Goal: Task Accomplishment & Management: Use online tool/utility

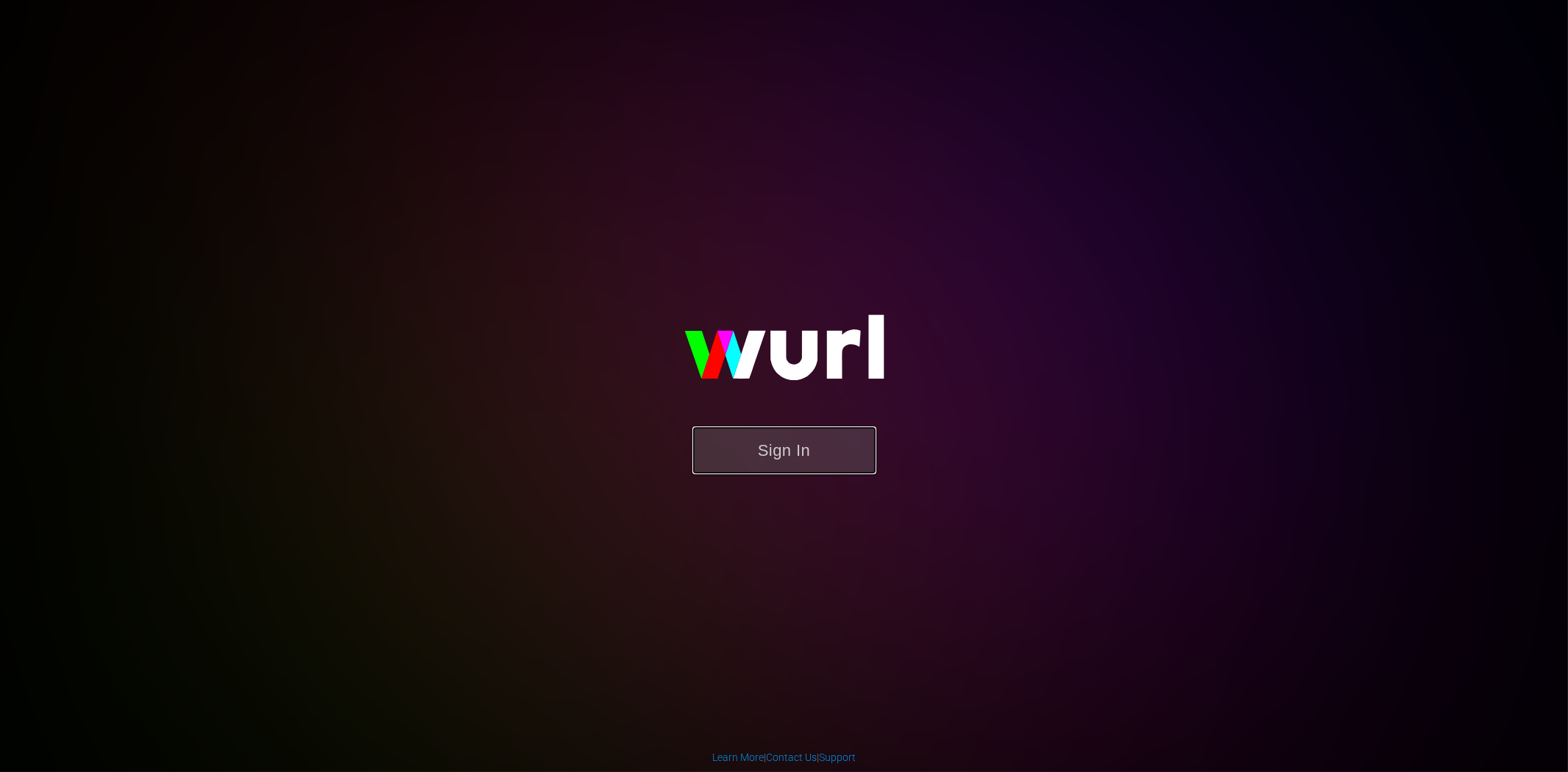
click at [817, 456] on button "Sign In" at bounding box center [785, 450] width 184 height 48
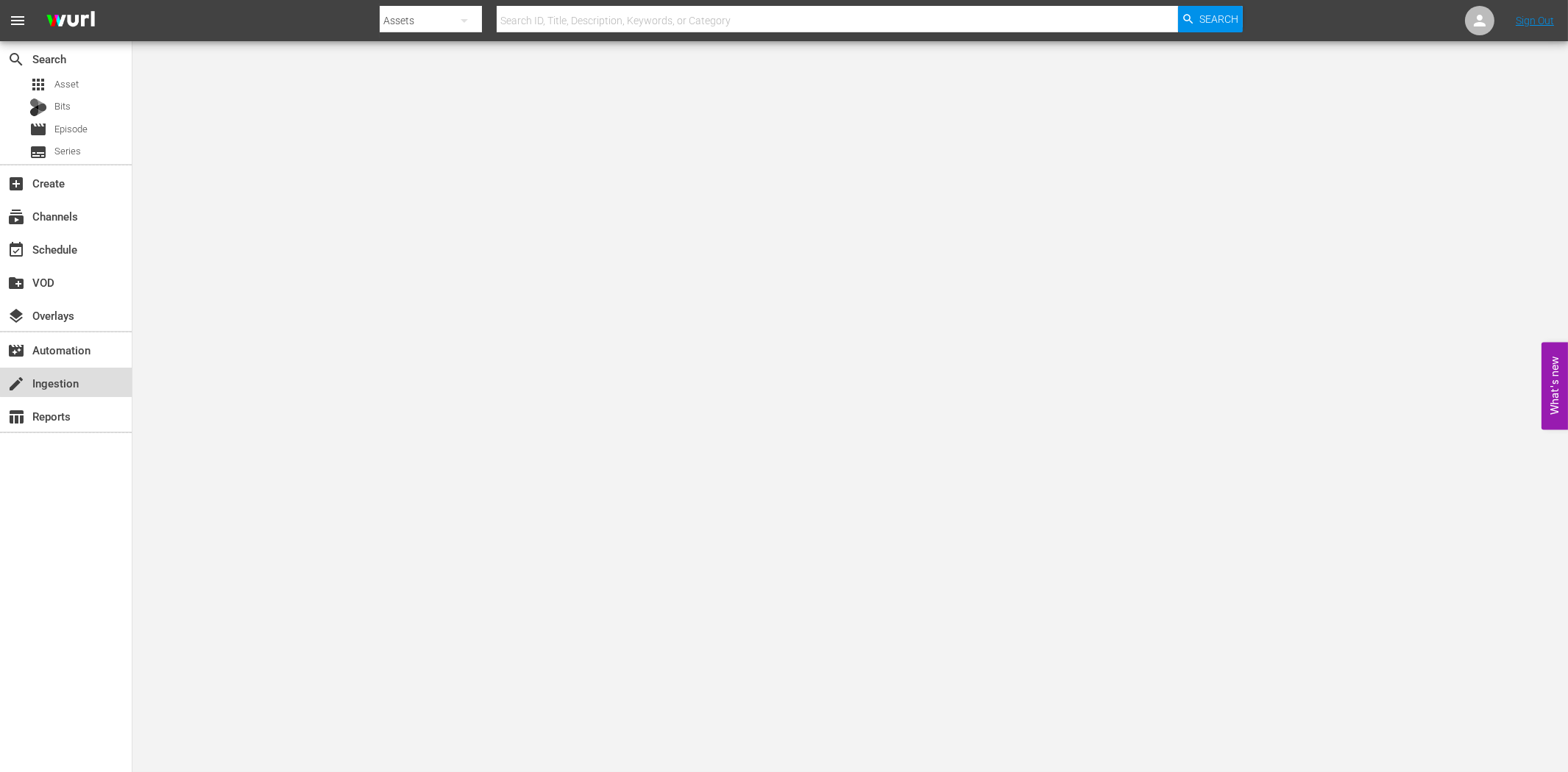
click at [99, 375] on div "create Ingestion" at bounding box center [66, 382] width 132 height 30
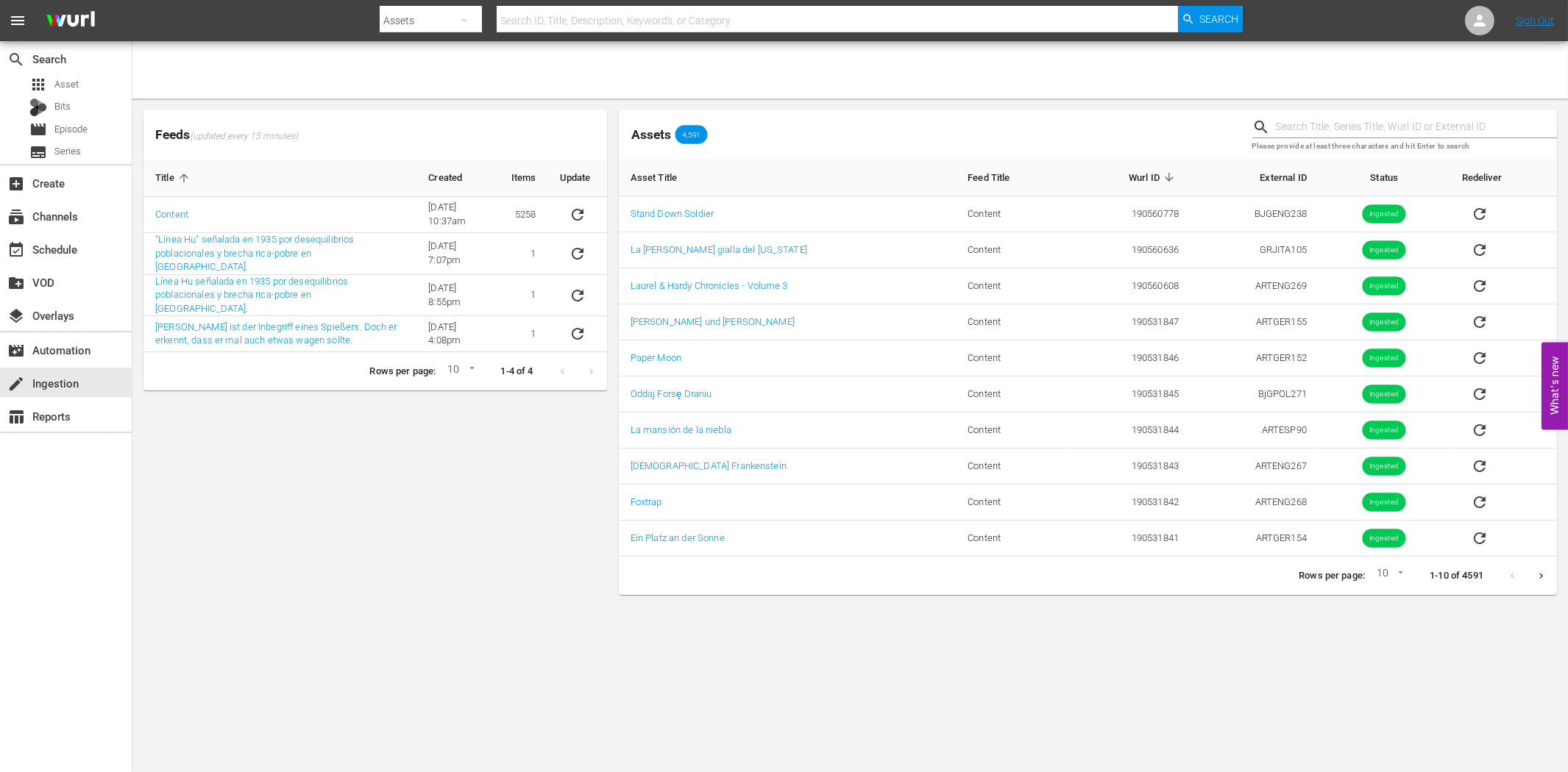
click at [270, 509] on div "Feeds (updated every 15 minutes) Title Created Items Update Content 6/8/22 @ 10…" at bounding box center [375, 352] width 475 height 497
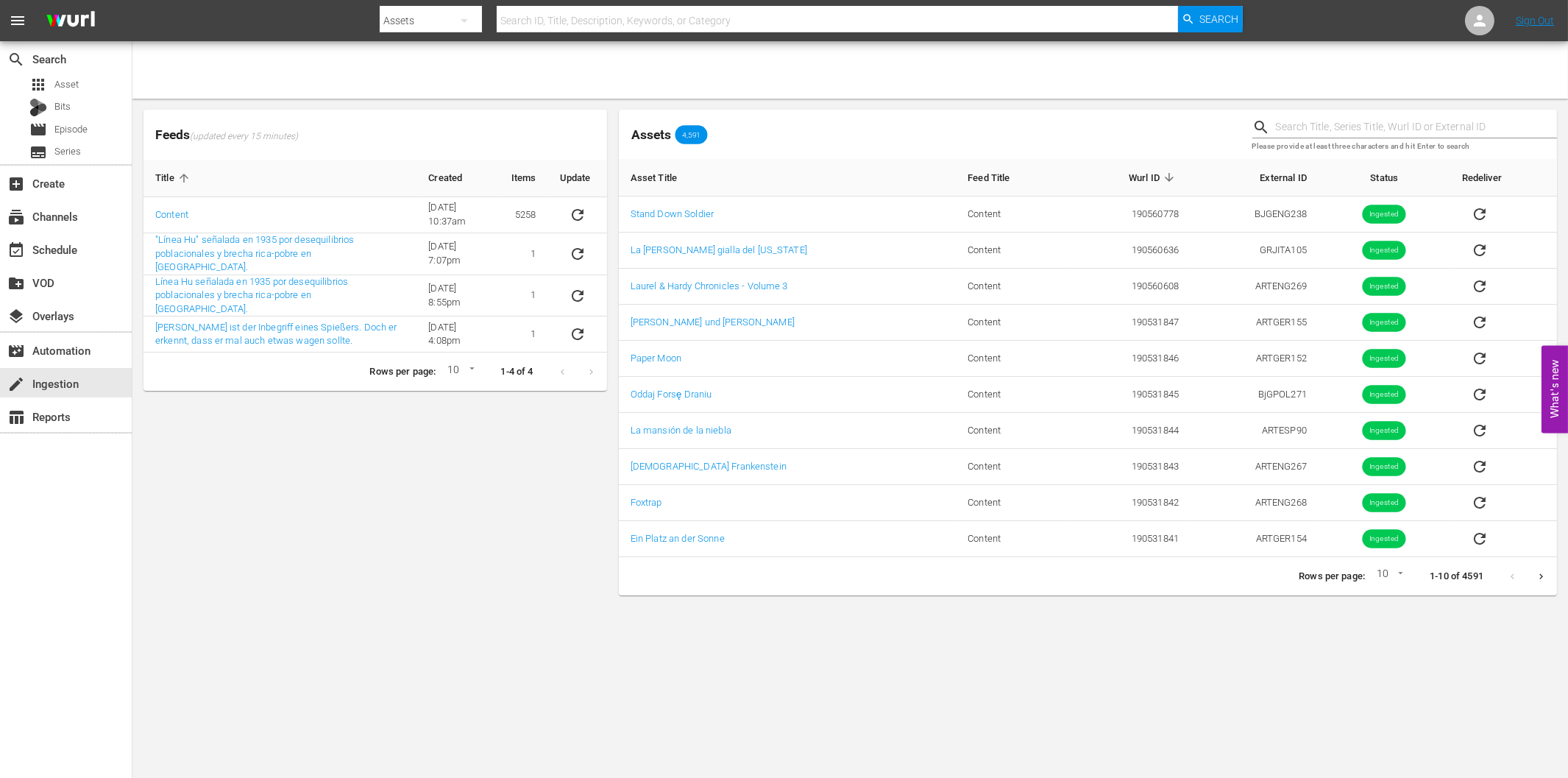
click at [49, 579] on div "search Search apps Asset Bits movie Episode subtitles Series add_box Create sub…" at bounding box center [66, 431] width 133 height 778
click at [222, 491] on div "Feeds (updated every 15 minutes) Title Created Items Update Content 6/8/22 @ 10…" at bounding box center [375, 352] width 475 height 497
click at [576, 211] on icon "sticky table" at bounding box center [578, 215] width 18 height 18
drag, startPoint x: 337, startPoint y: 517, endPoint x: 337, endPoint y: 473, distance: 44.0
click at [336, 514] on div "Feeds (updated every 15 minutes) Title Created Items Update Content 6/8/22 @ 10…" at bounding box center [375, 352] width 475 height 497
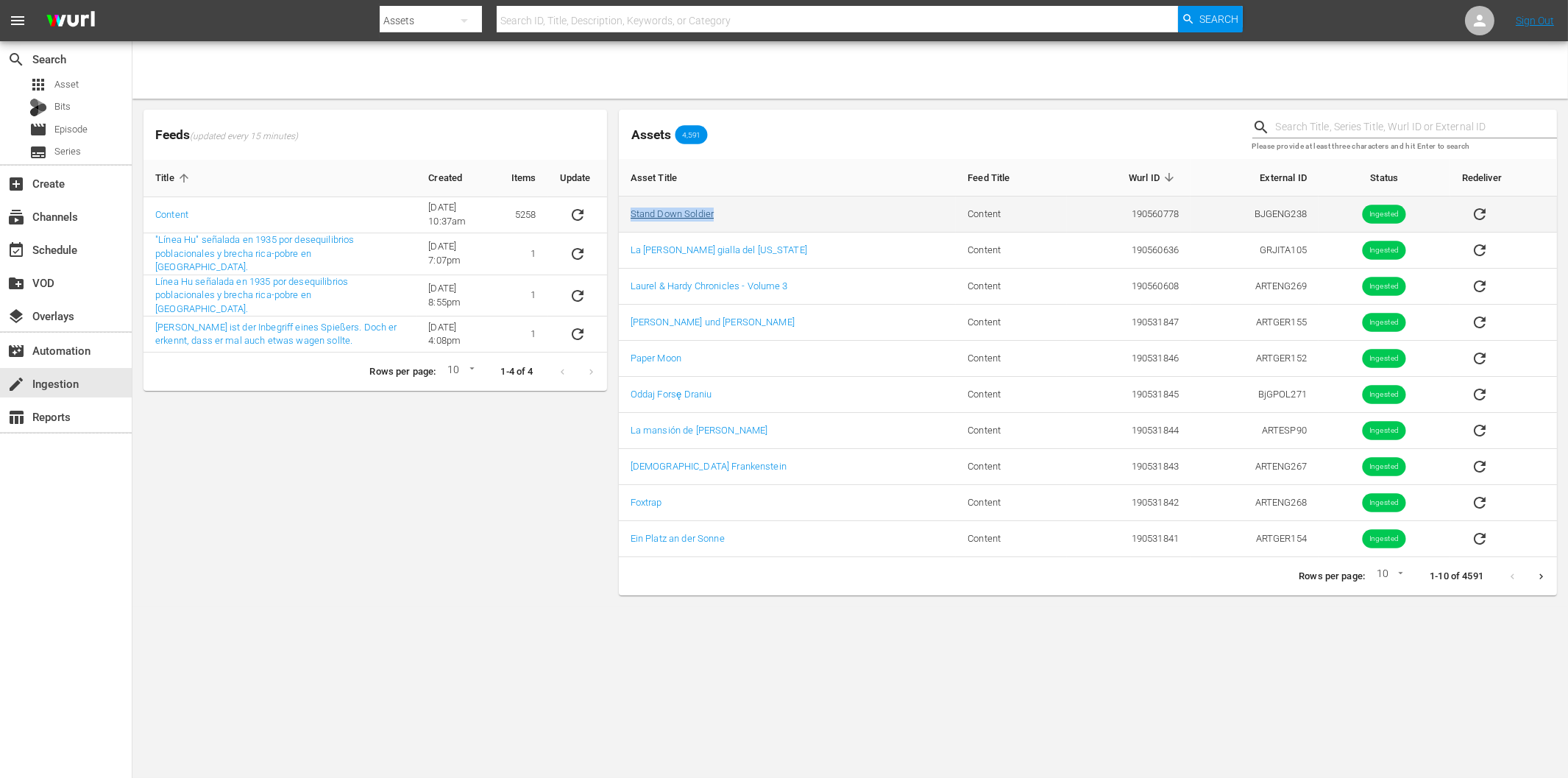
drag, startPoint x: 738, startPoint y: 215, endPoint x: 630, endPoint y: 214, distance: 108.0
click at [630, 214] on td "Stand Down Soldier" at bounding box center [788, 215] width 337 height 36
copy link "Stand Down Soldier"
click at [555, 24] on input "text" at bounding box center [837, 20] width 680 height 35
paste input "Stand Down Soldier"
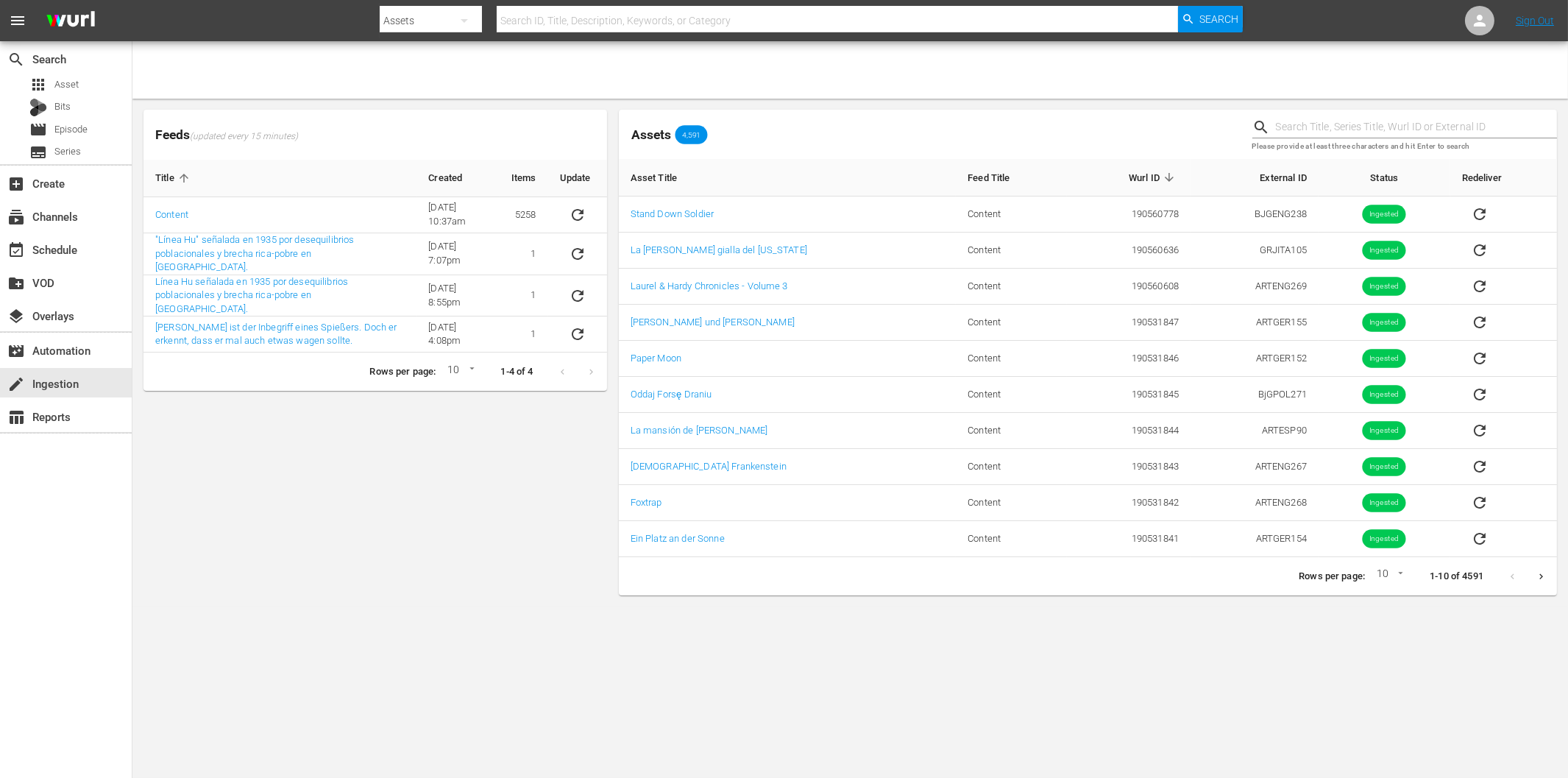
type input "Stand Down Soldier"
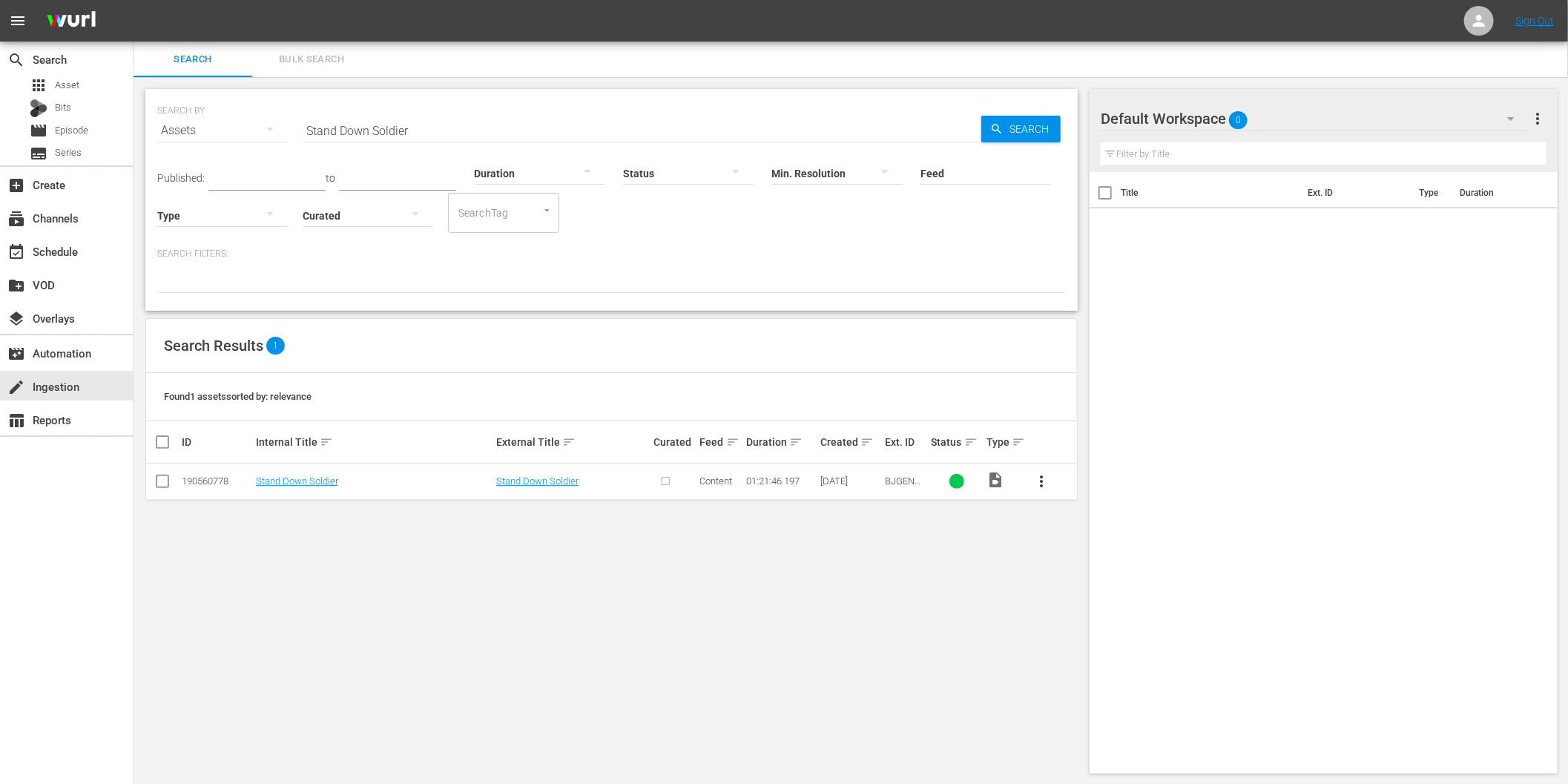
click at [1037, 482] on span "more_vert" at bounding box center [1041, 482] width 18 height 18
click at [1091, 598] on div "Episode" at bounding box center [1121, 594] width 101 height 35
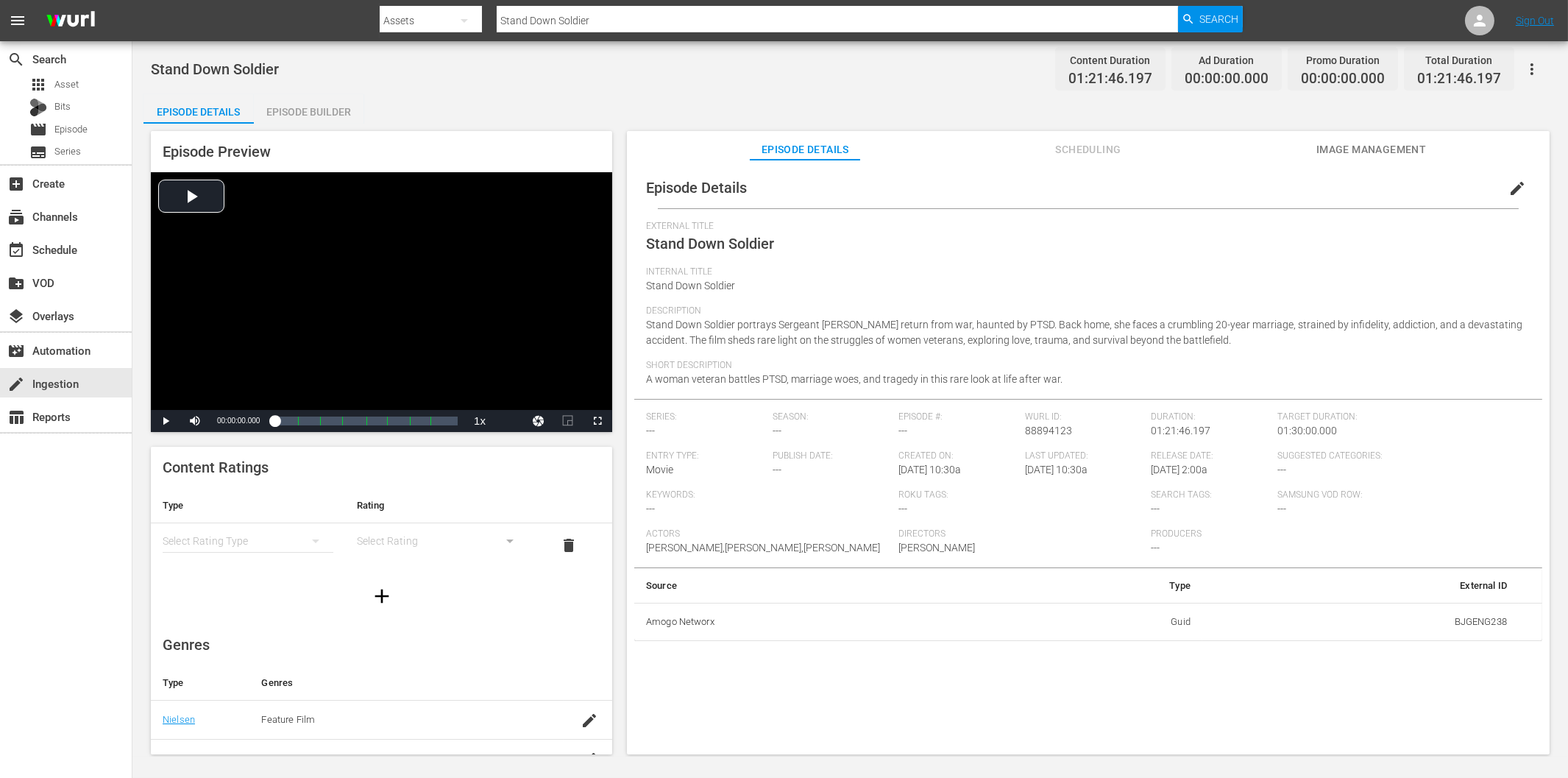
click at [320, 115] on div "Episode Builder" at bounding box center [309, 111] width 110 height 35
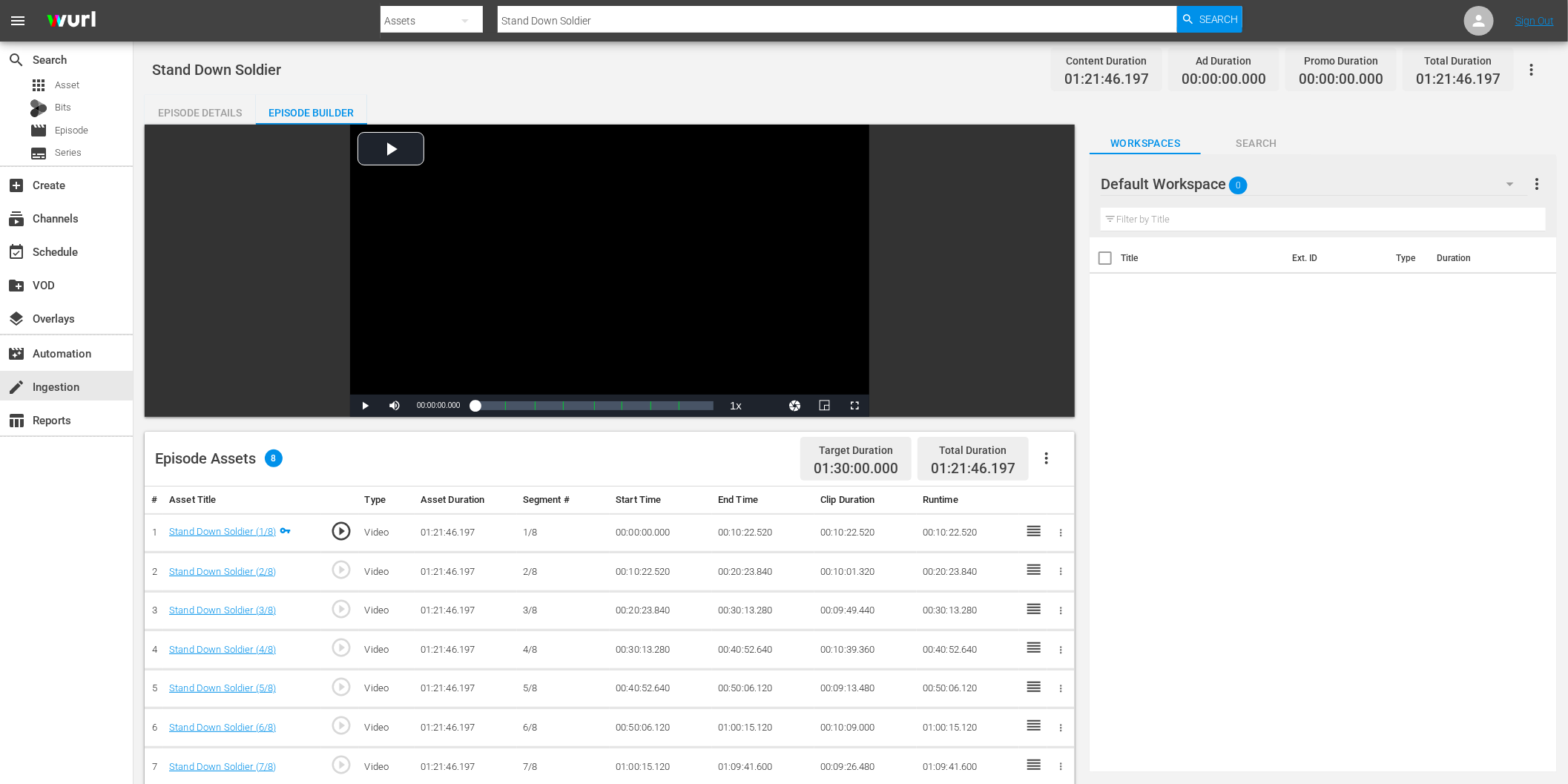
click at [1050, 461] on icon "button" at bounding box center [1047, 458] width 18 height 18
click at [1091, 471] on div "Fill with Ads" at bounding box center [1091, 464] width 101 height 35
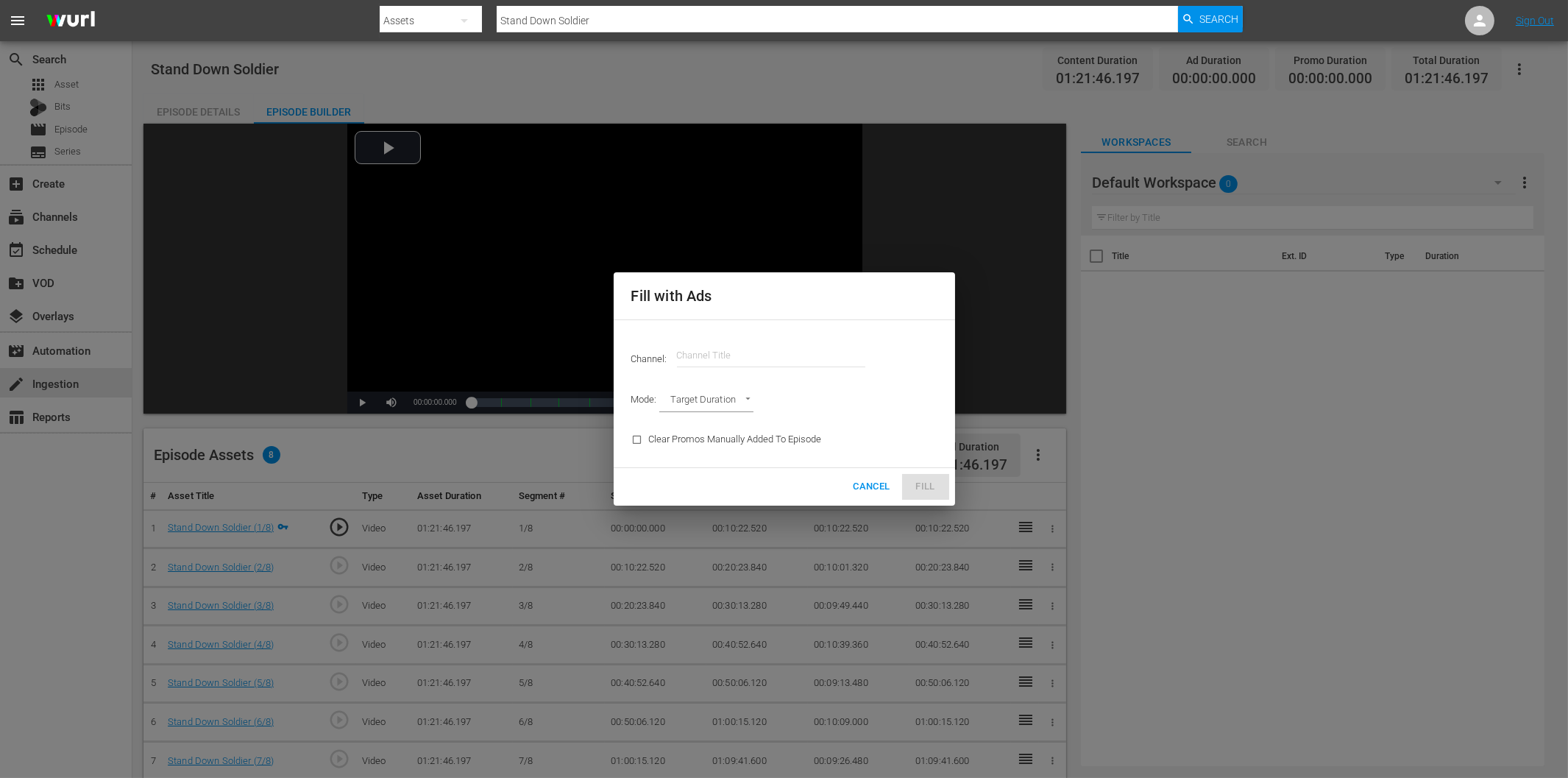
click at [742, 362] on input "text" at bounding box center [770, 355] width 189 height 35
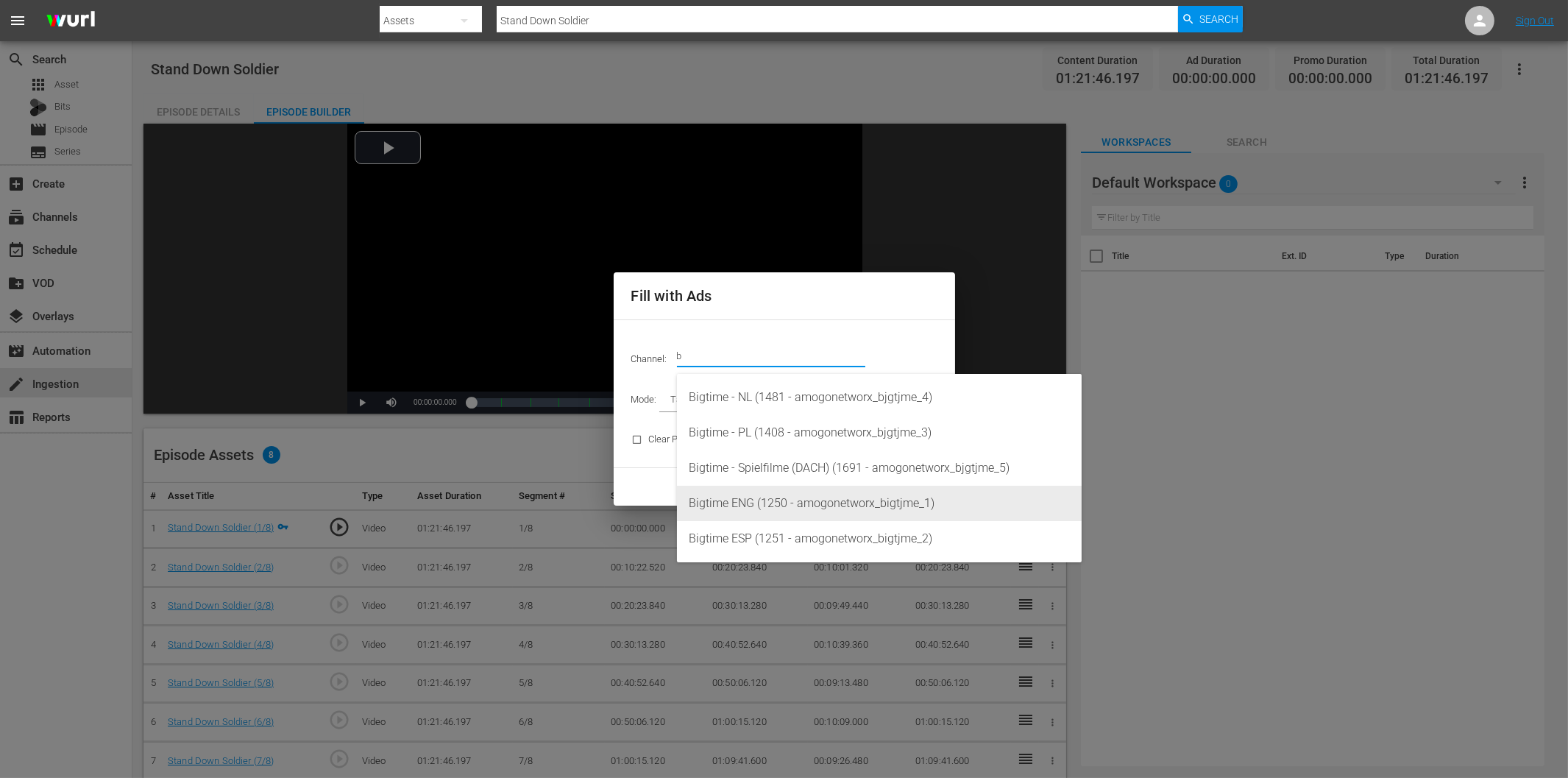
click at [781, 504] on div "Bigtime ENG (1250 - amogonetworx_bigtjme_1)" at bounding box center [879, 503] width 382 height 35
type input "Bigtime ENG (1250)"
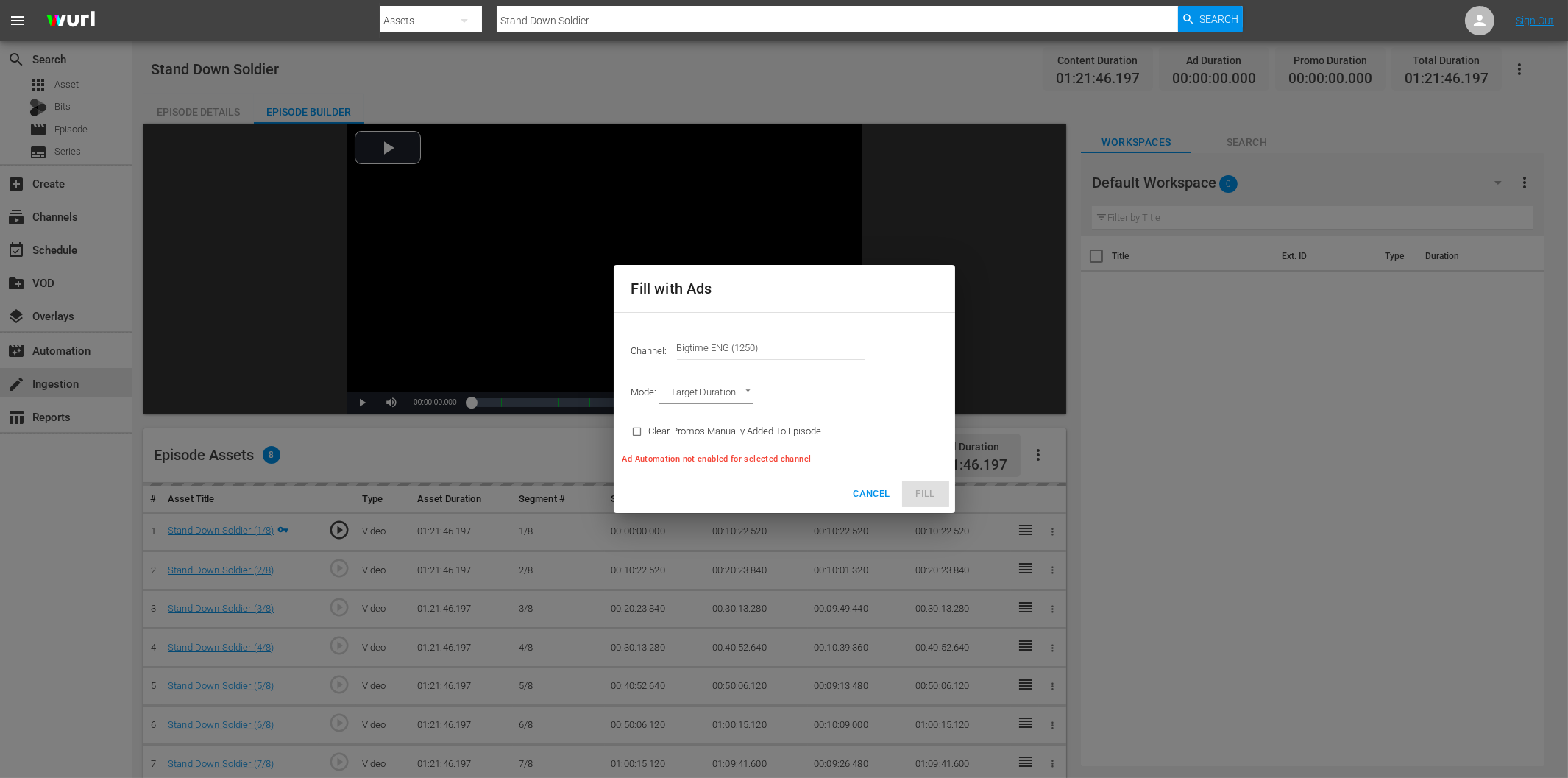
type input "AD_BREAK_DURATION"
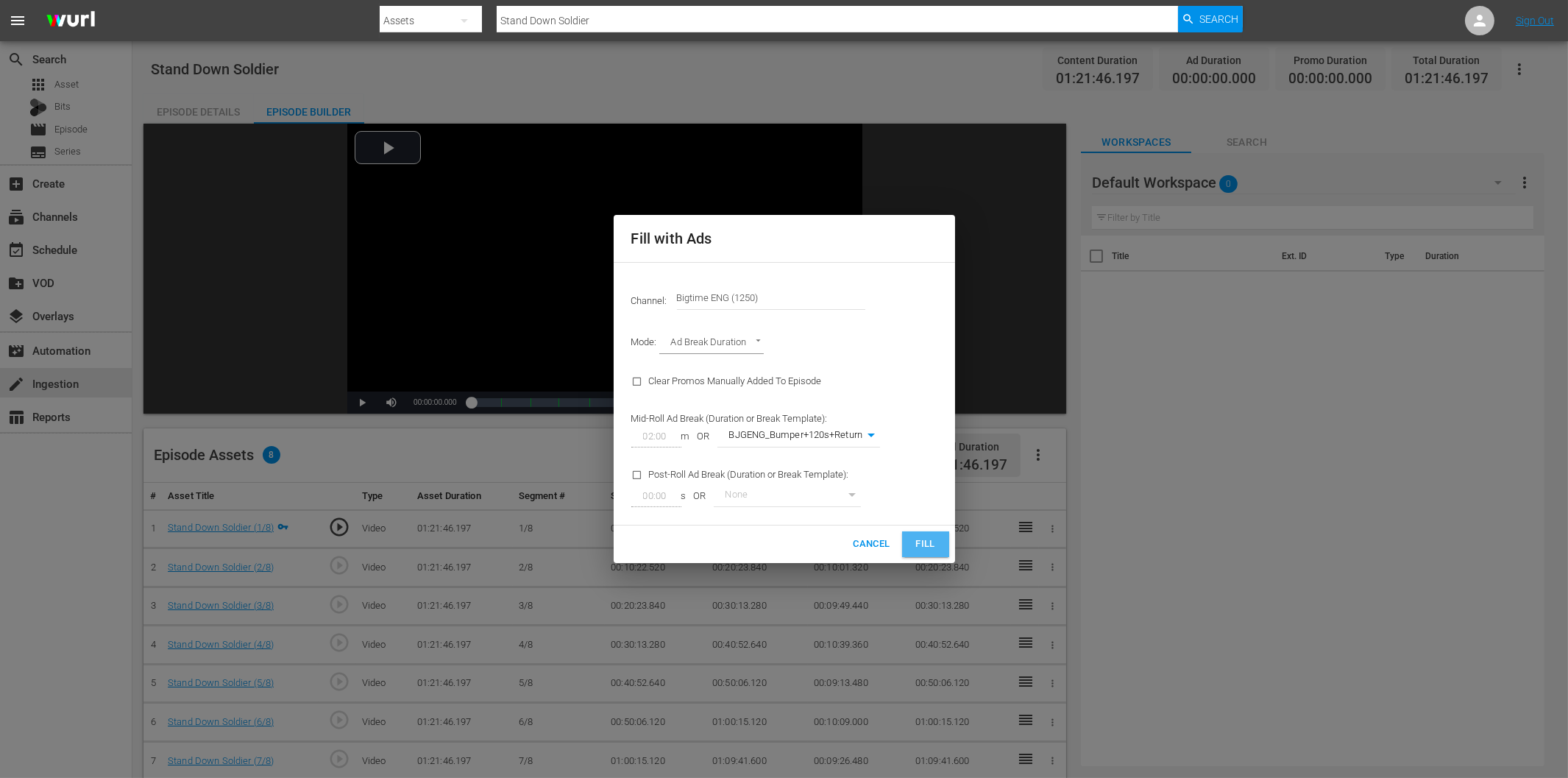
click at [936, 545] on span "Fill" at bounding box center [926, 544] width 23 height 17
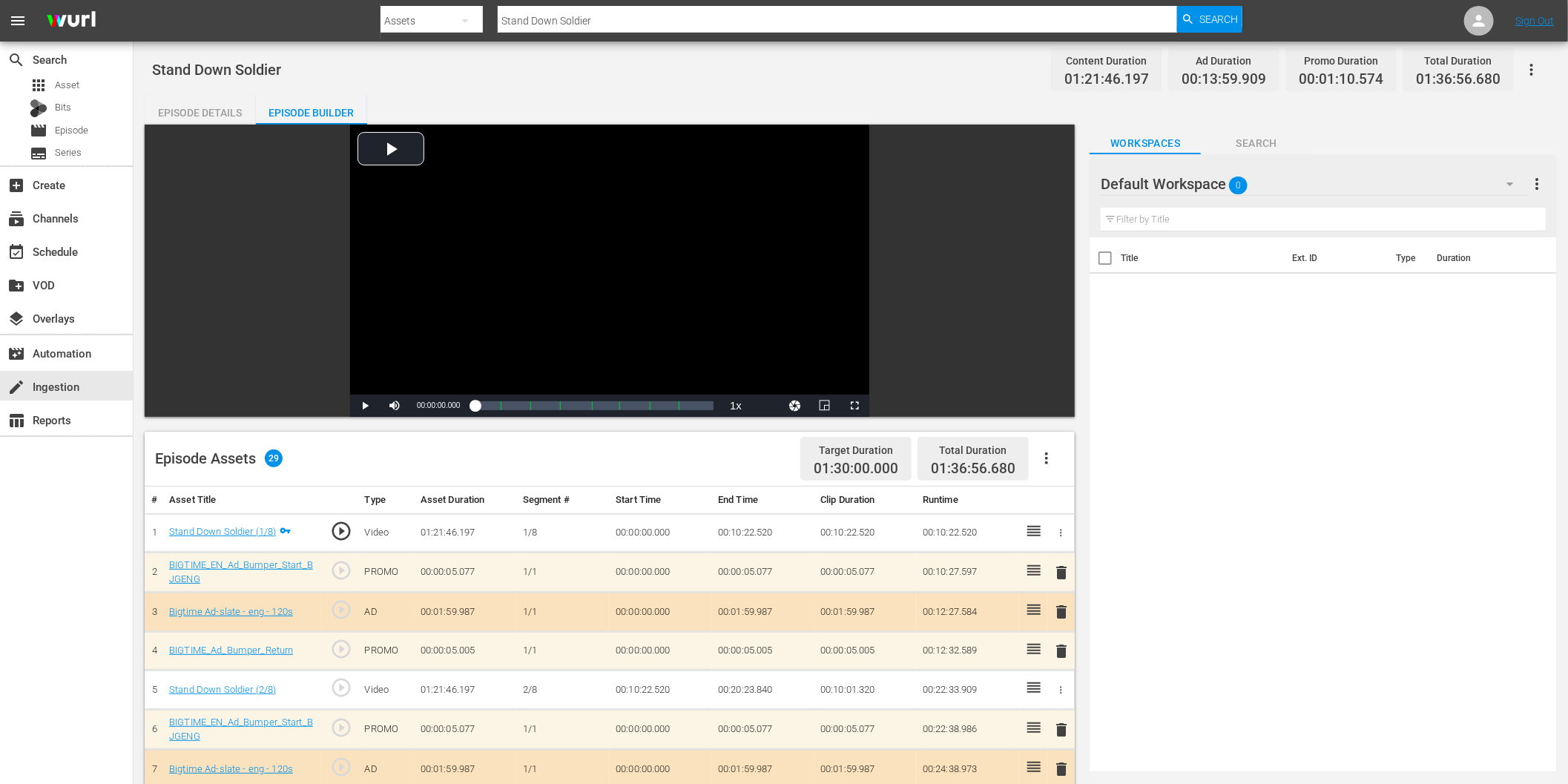
drag, startPoint x: 1283, startPoint y: 441, endPoint x: 1406, endPoint y: 276, distance: 205.8
click at [1283, 440] on div "Title Ext. ID Type Duration" at bounding box center [1323, 502] width 467 height 529
click at [1511, 179] on icon "button" at bounding box center [1511, 184] width 18 height 18
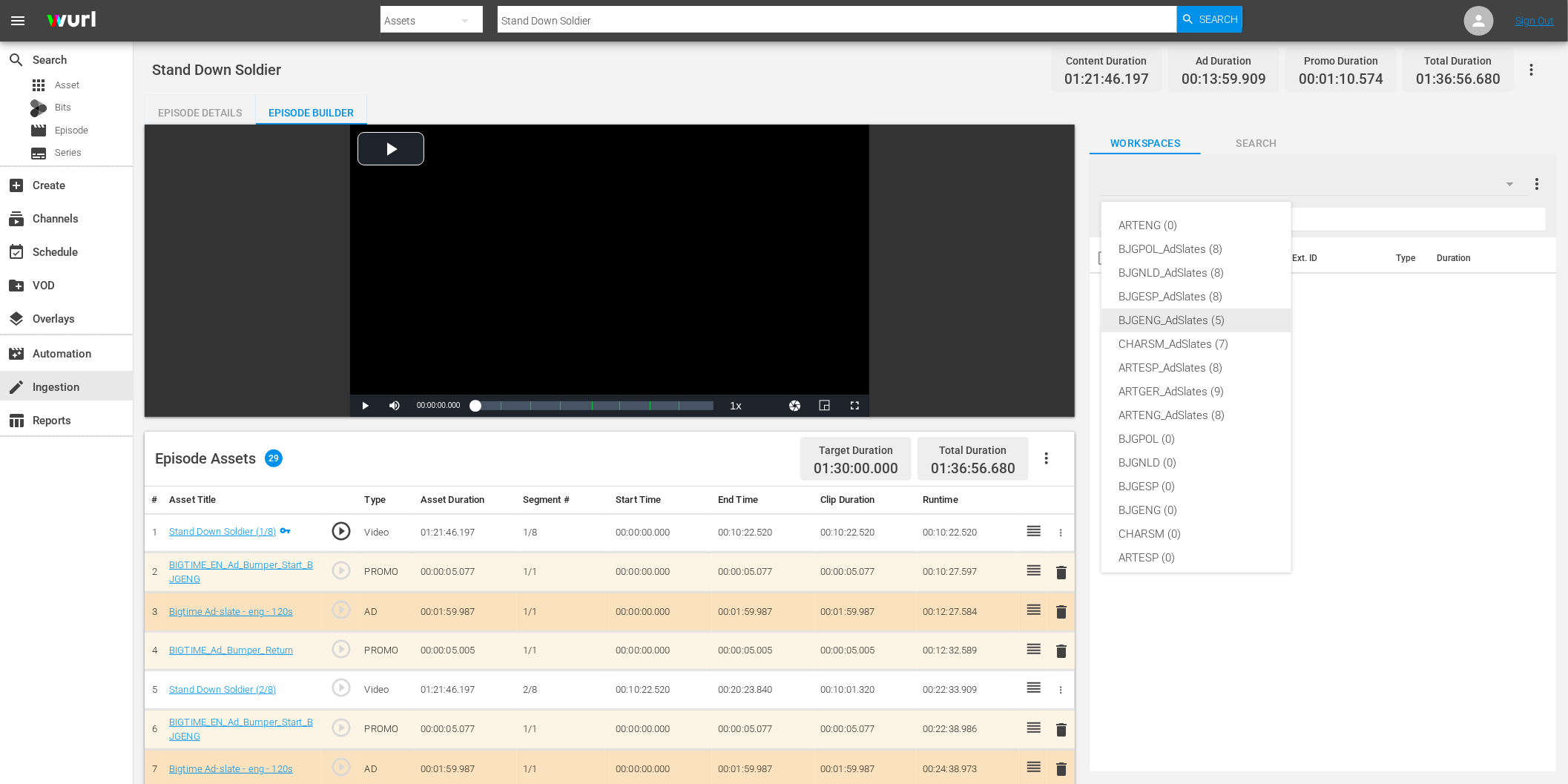
click at [1204, 324] on div "BJGENG_AdSlates (5)" at bounding box center [1197, 320] width 155 height 24
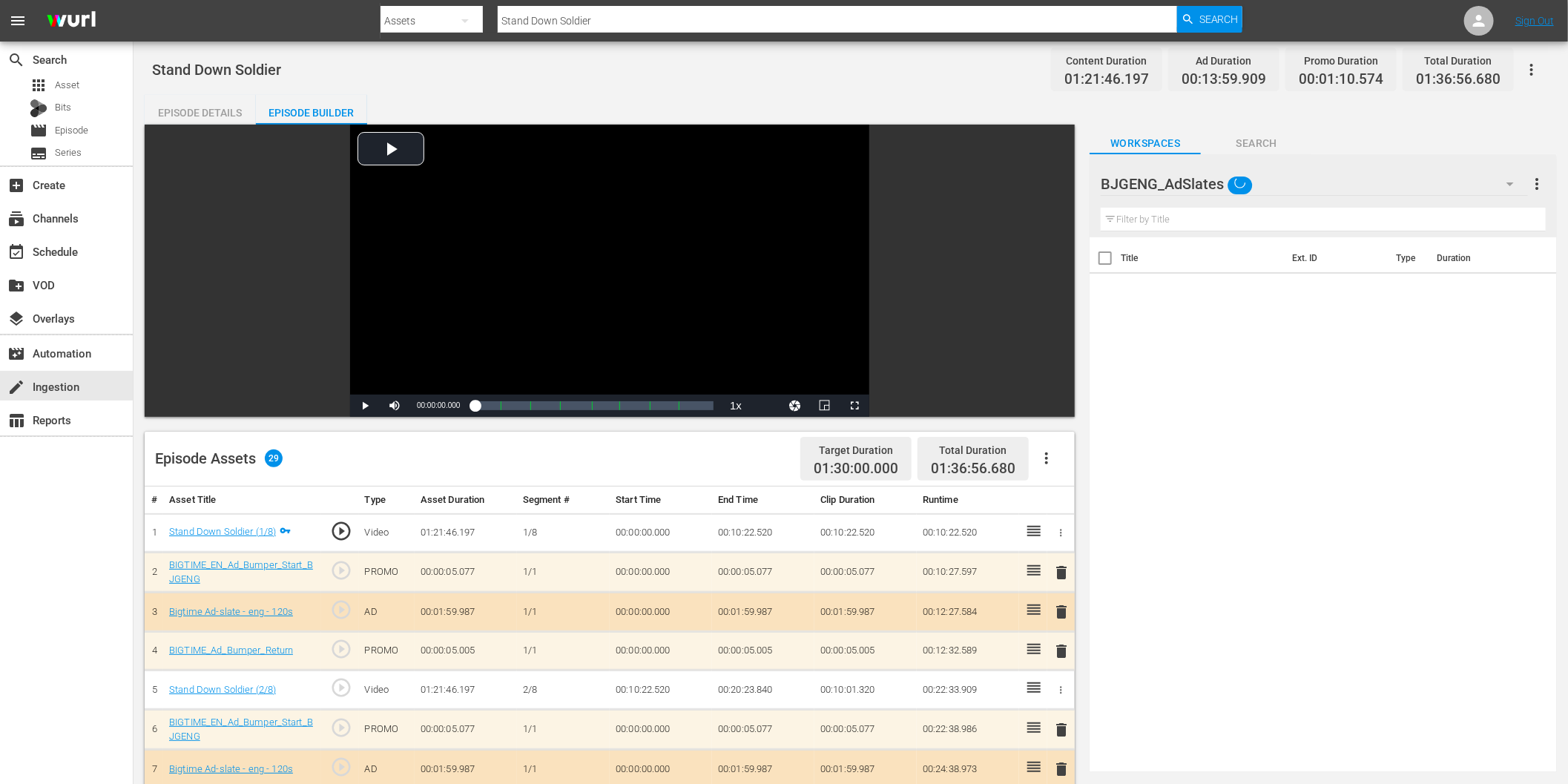
scroll to position [55, 0]
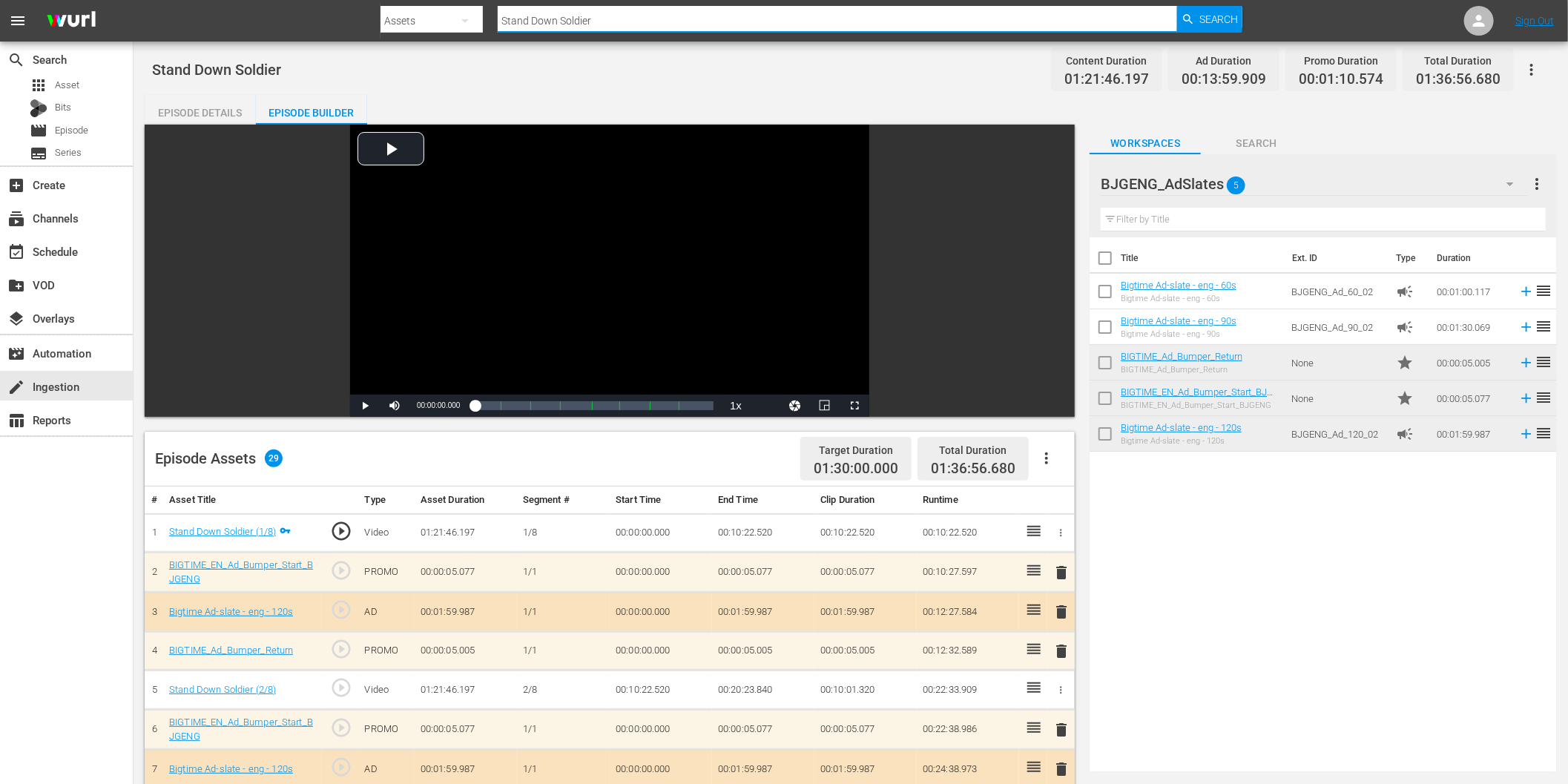
click at [546, 25] on input "Stand Down Soldier" at bounding box center [837, 20] width 679 height 35
click at [442, 18] on div "Assets" at bounding box center [431, 21] width 103 height 42
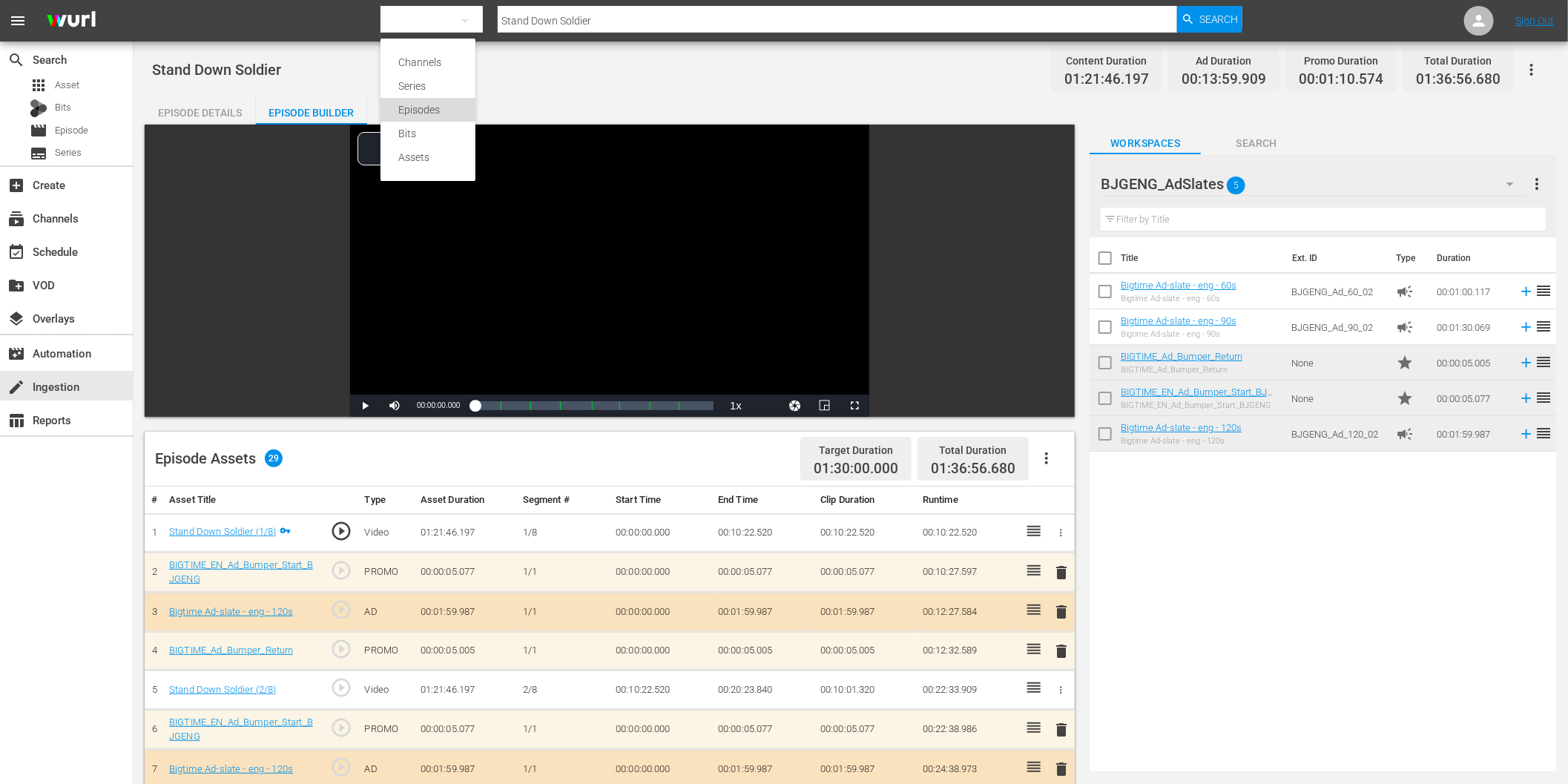
click at [445, 104] on div "Episodes" at bounding box center [427, 110] width 59 height 24
click at [861, 19] on input "text" at bounding box center [837, 20] width 679 height 35
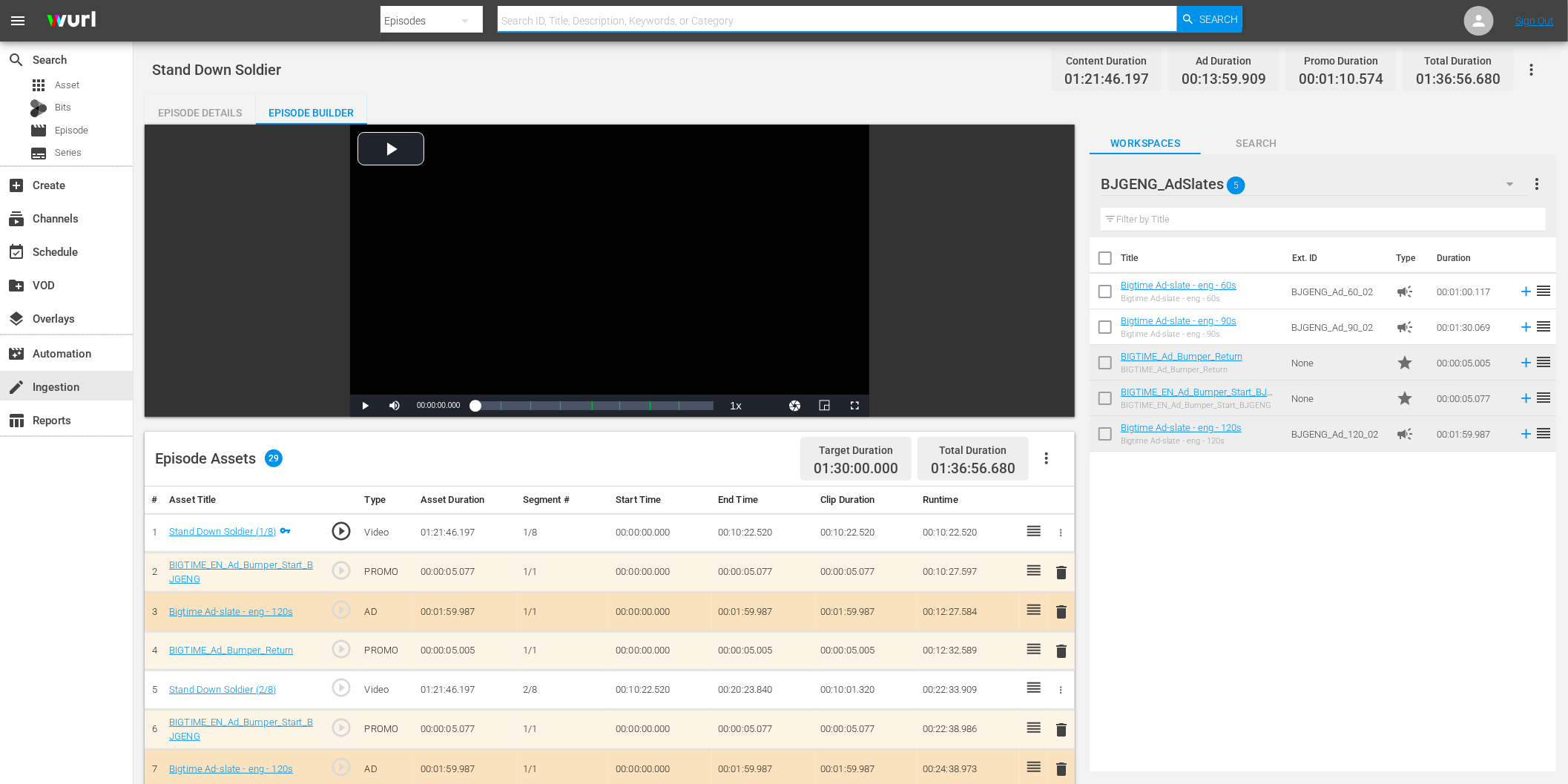
paste input "Stand Down Soldier"
type input "Stand Down Soldier"
click at [1213, 18] on span "Search" at bounding box center [1219, 19] width 39 height 26
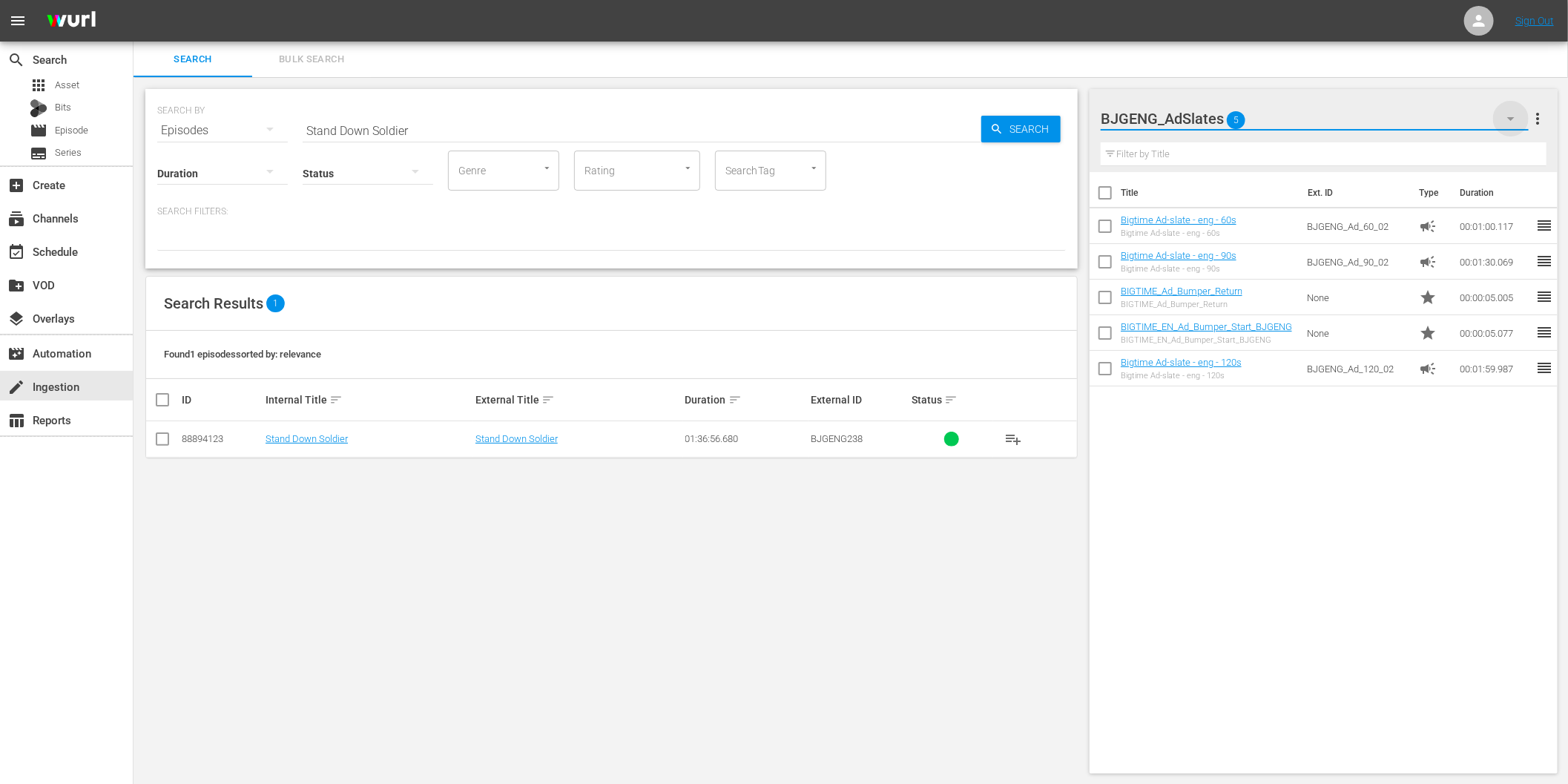
click at [1509, 115] on icon "button" at bounding box center [1512, 119] width 18 height 18
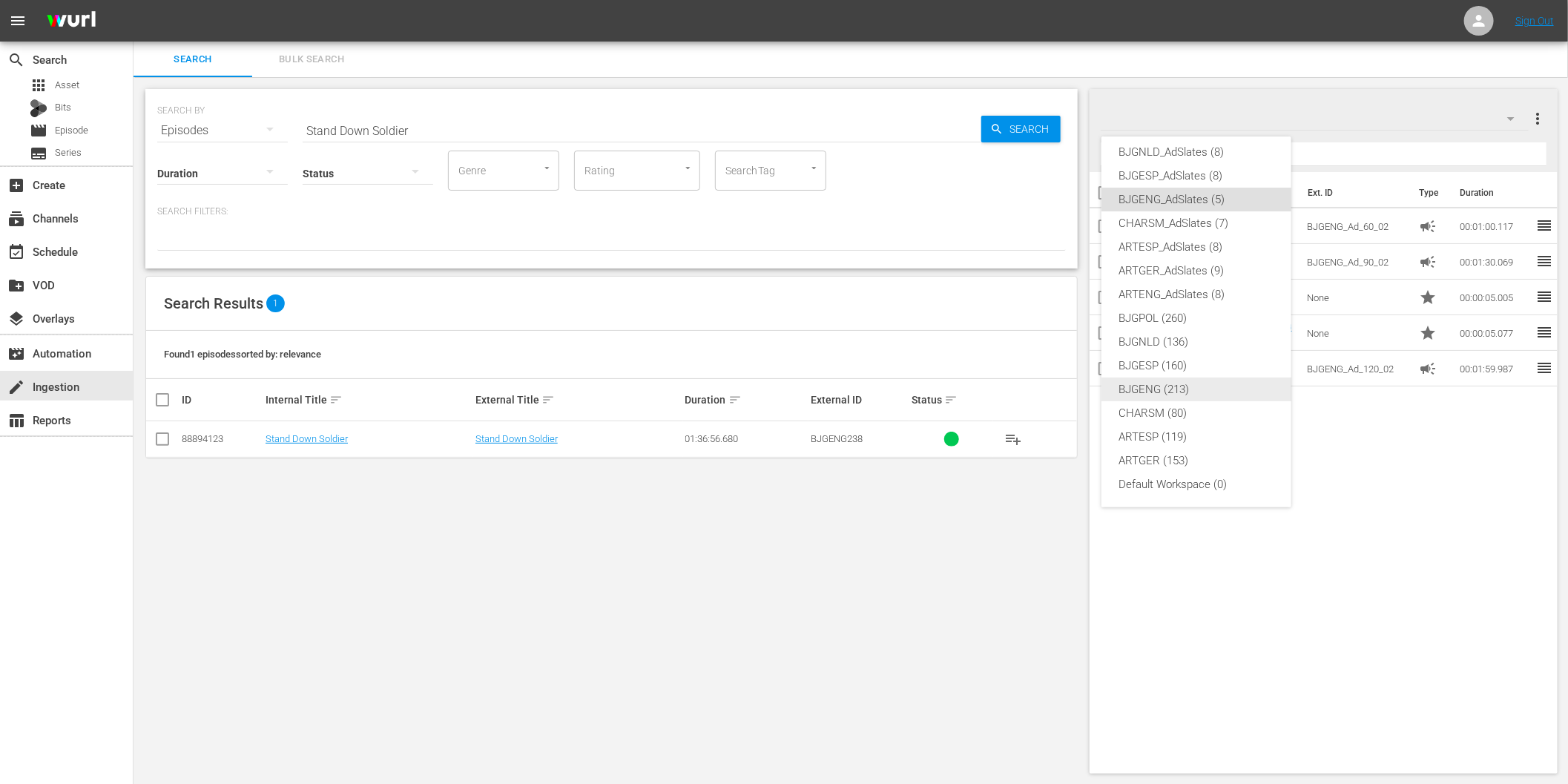
scroll to position [1, 0]
click at [1189, 383] on div "BJGENG (213)" at bounding box center [1197, 388] width 155 height 24
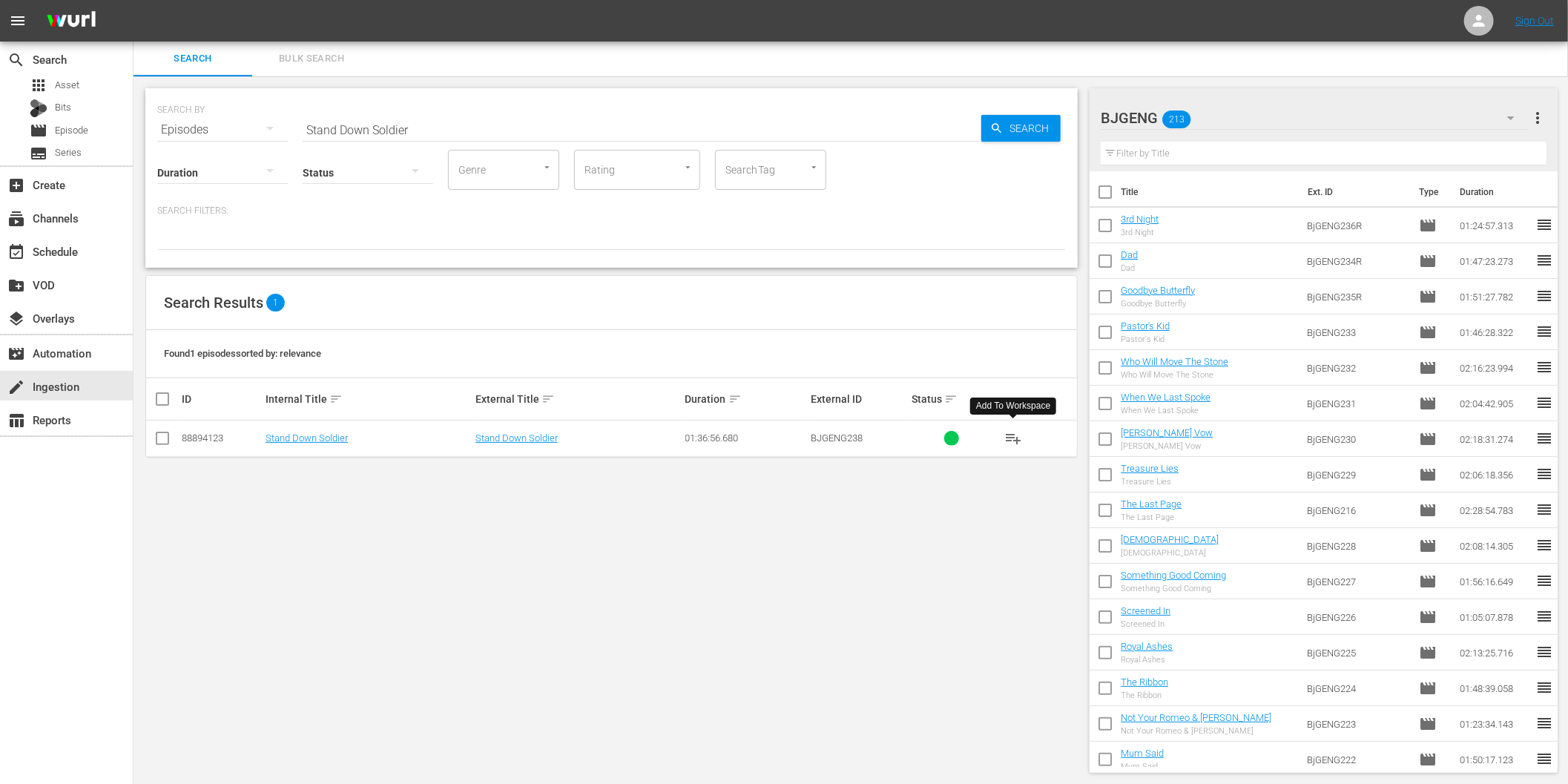
click at [1010, 437] on span "playlist_add" at bounding box center [1013, 438] width 18 height 18
click at [410, 536] on div "SEARCH BY Search By Episodes Search ID, Title, Description, Keywords, or Catego…" at bounding box center [611, 430] width 956 height 709
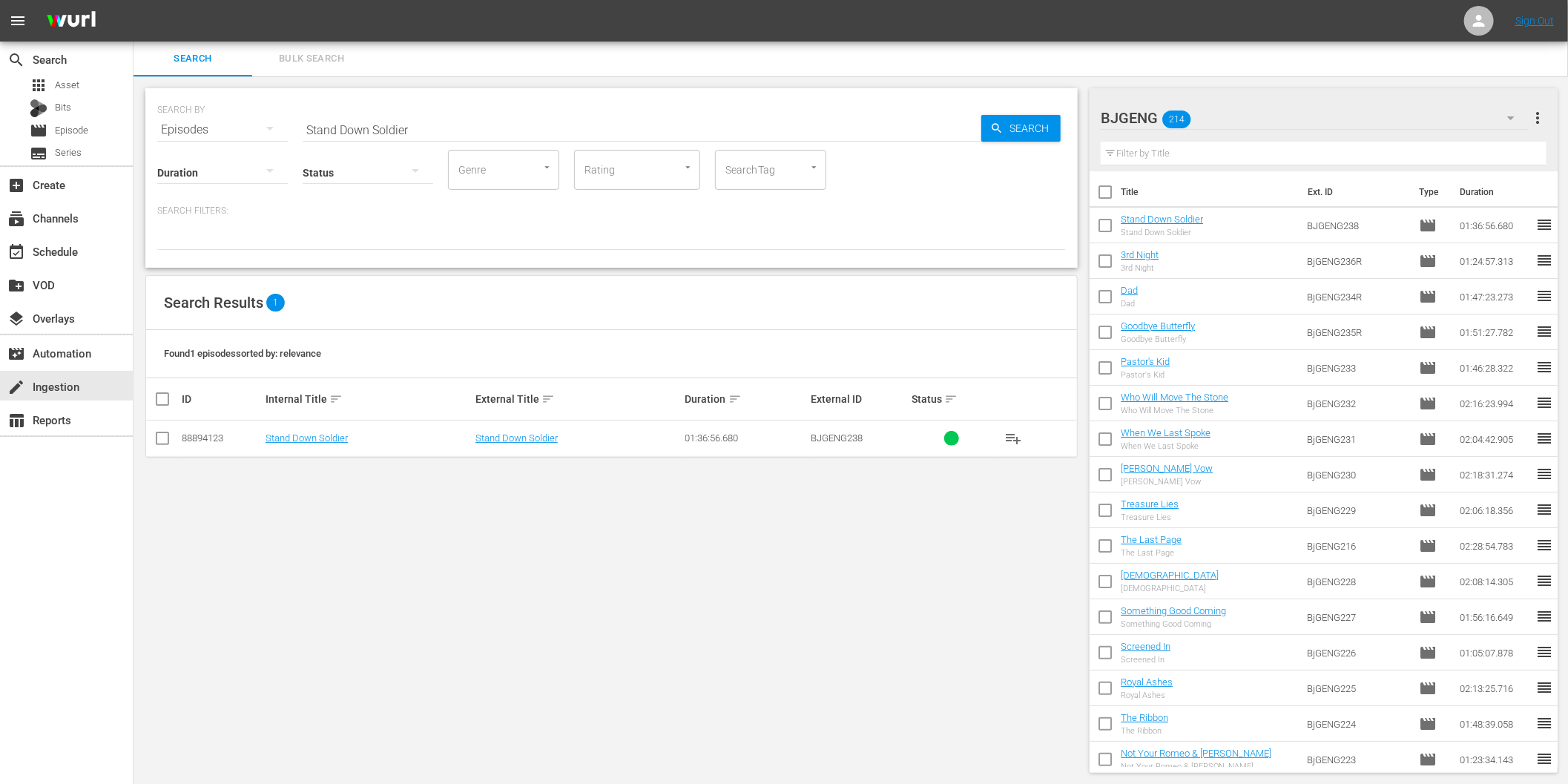
click at [483, 131] on input "Stand Down Soldier" at bounding box center [642, 129] width 678 height 35
